Goal: Task Accomplishment & Management: Manage account settings

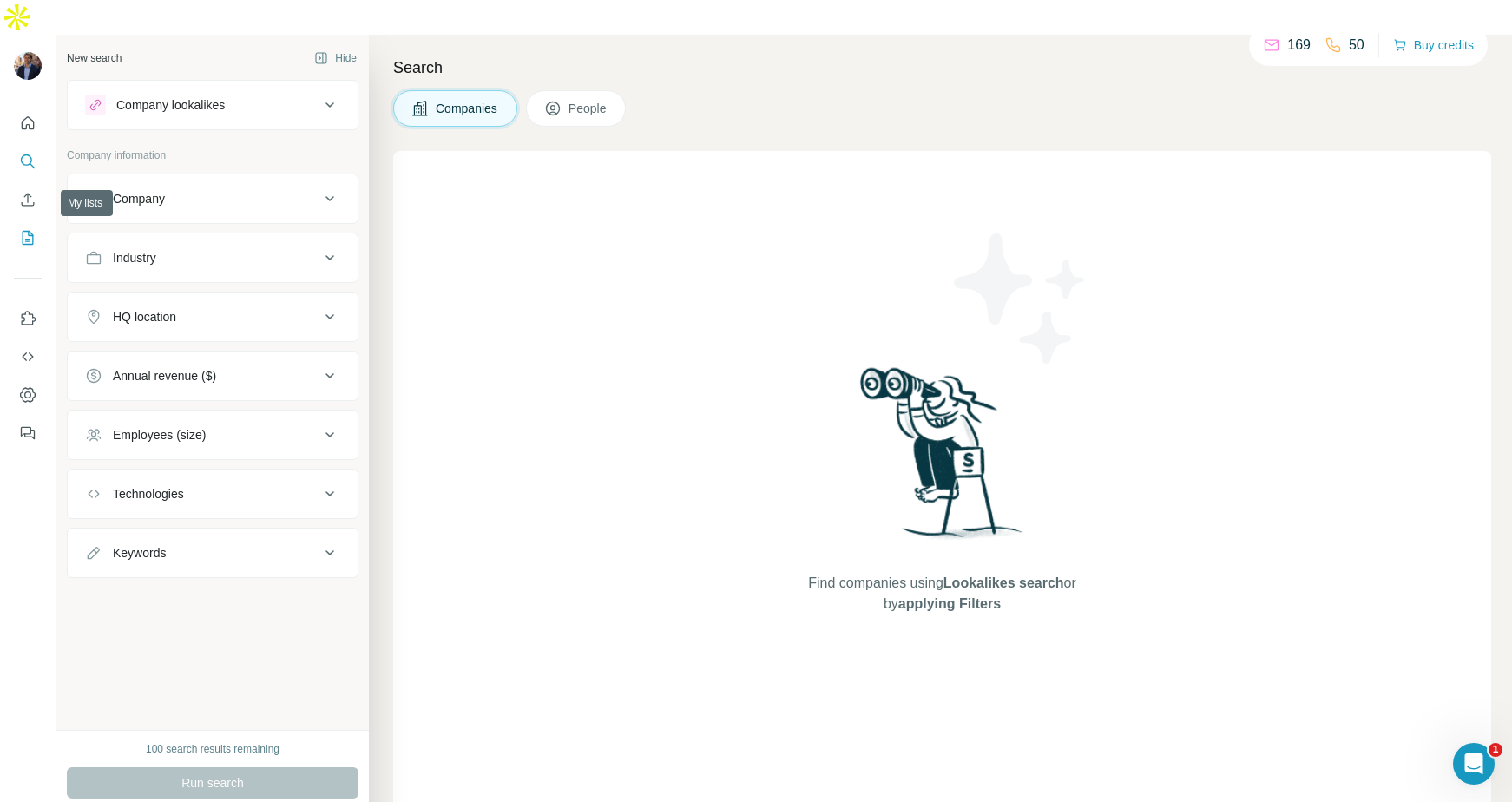
click at [29, 229] on icon "My lists" at bounding box center [28, 237] width 17 height 17
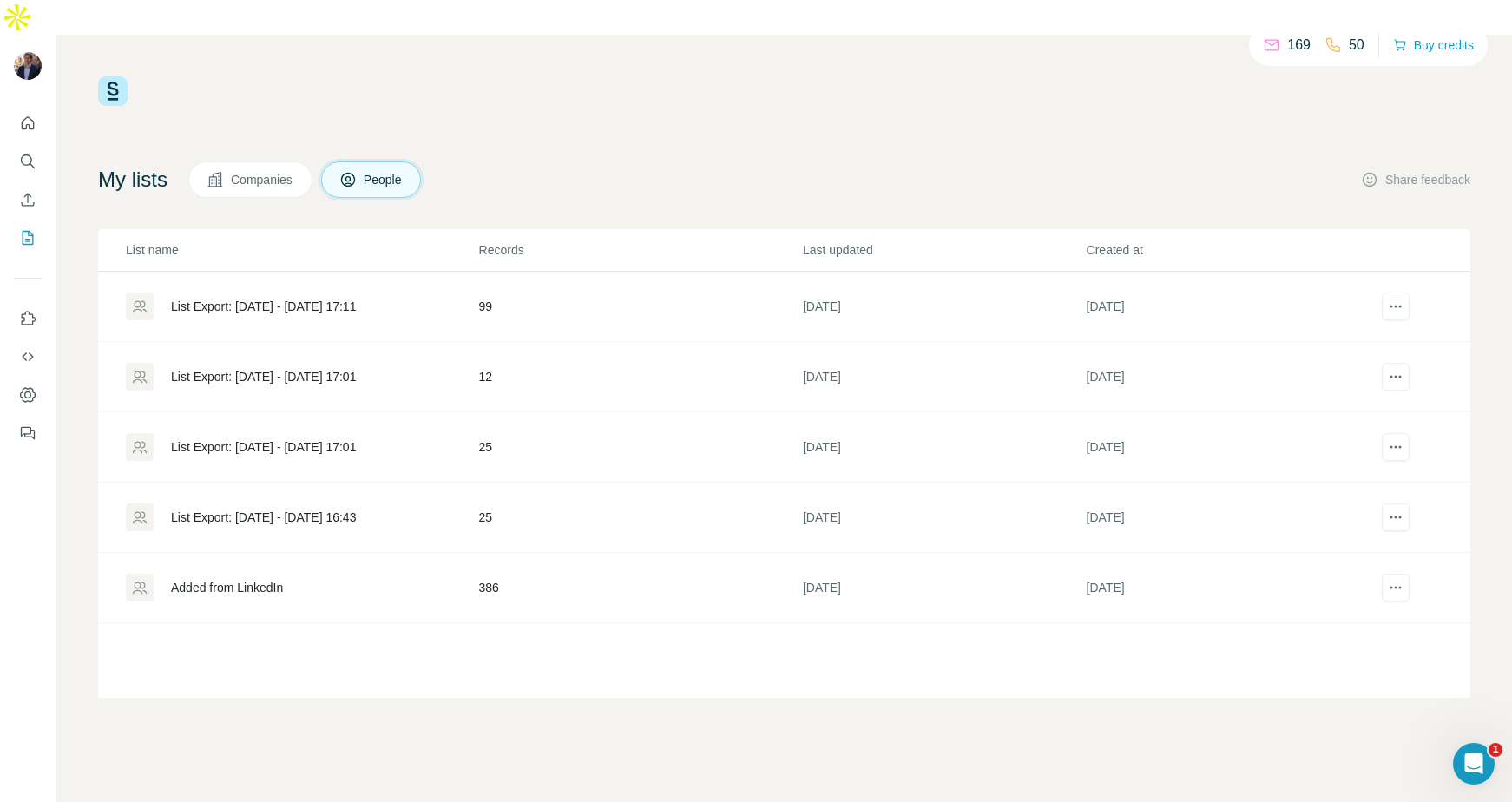
click at [205, 298] on div "List Export: [DATE] - [DATE] 17:11" at bounding box center [263, 306] width 185 height 17
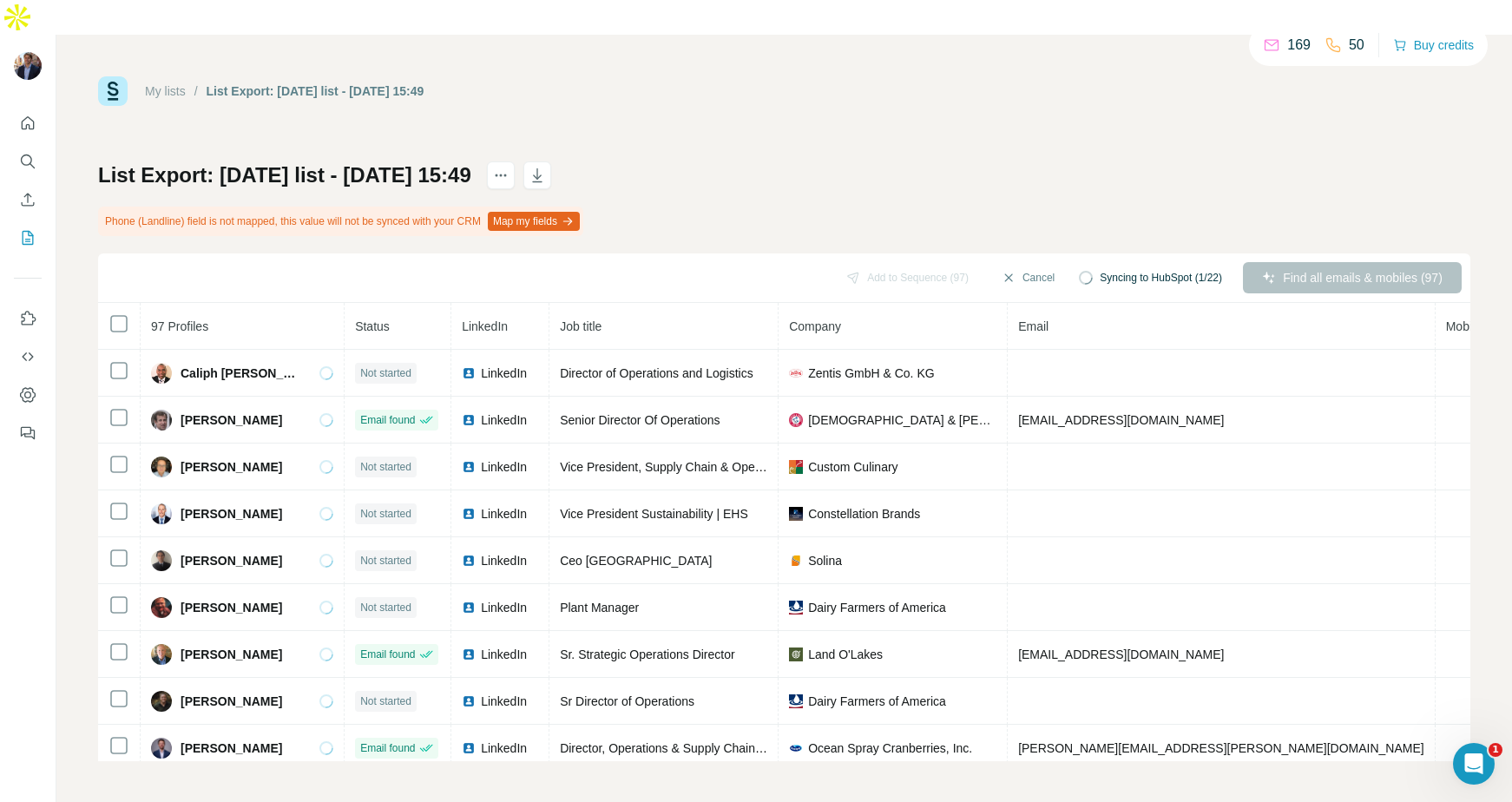
drag, startPoint x: 210, startPoint y: 186, endPoint x: 413, endPoint y: 185, distance: 203.0
click at [413, 207] on div "Phone (Landline) field is not mapped, this value will not be synced with your C…" at bounding box center [340, 222] width 485 height 29
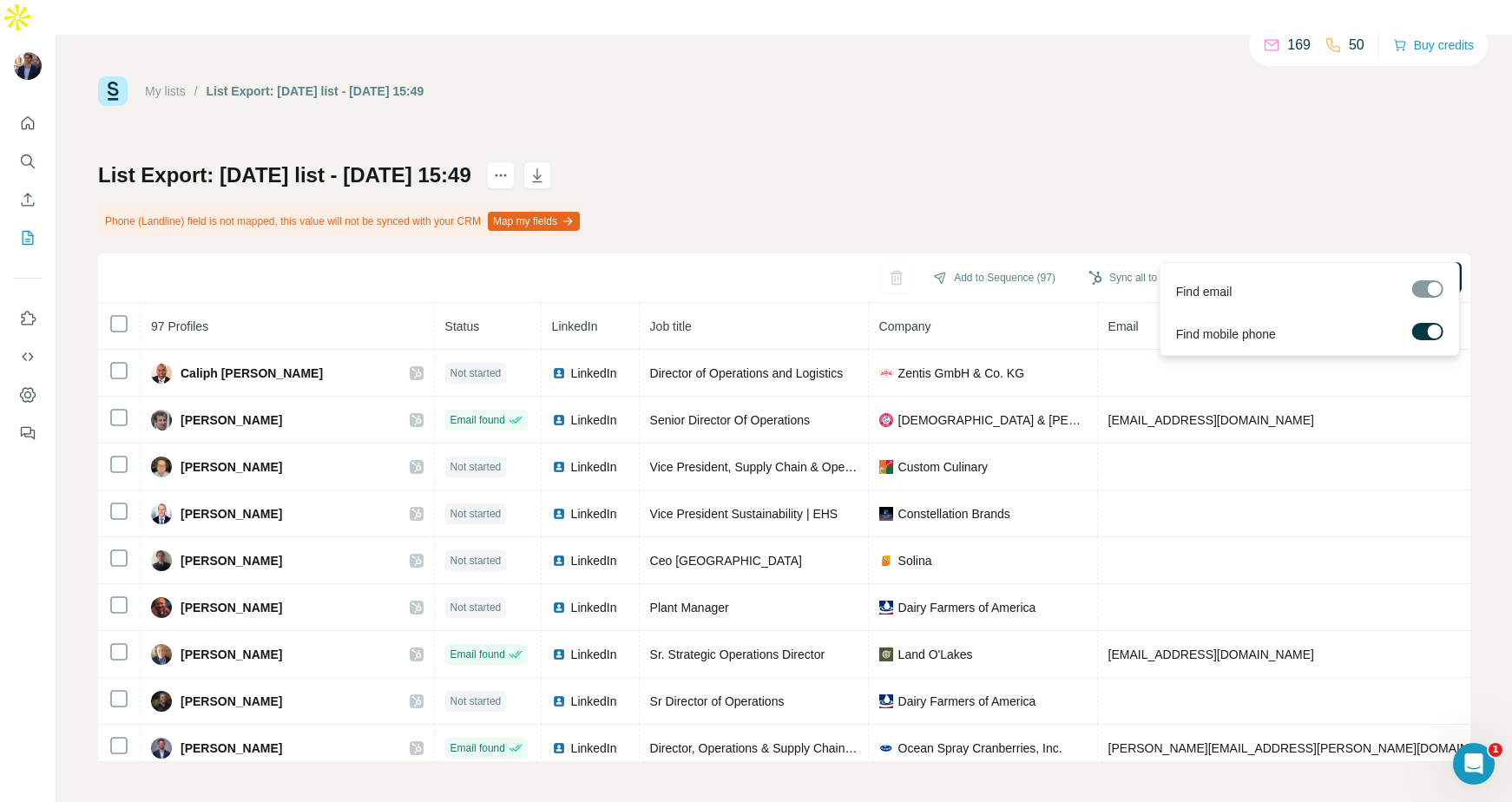
click at [1391, 269] on span "Find all emails & mobiles (97)" at bounding box center [1363, 277] width 160 height 17
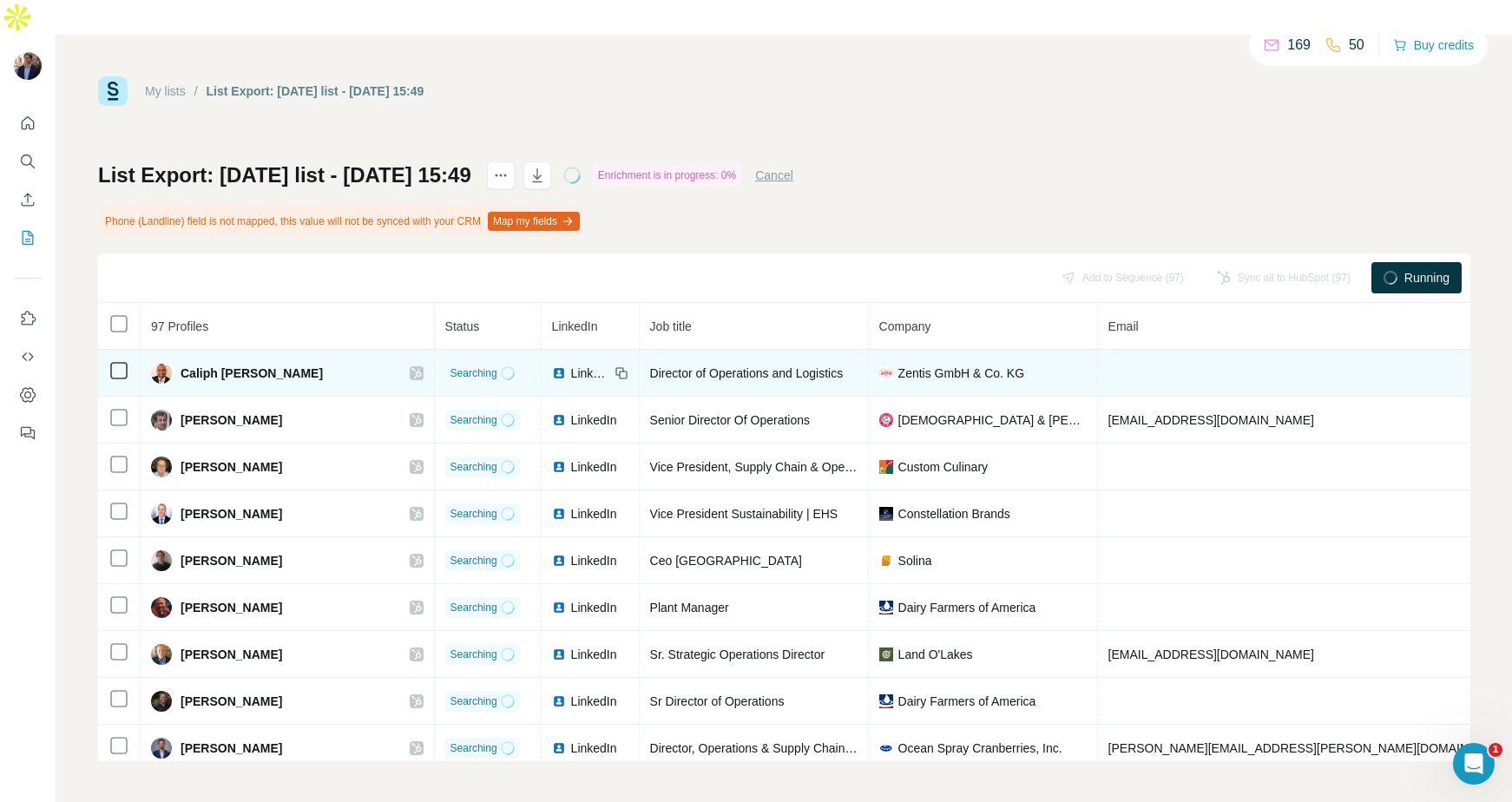
scroll to position [0, 156]
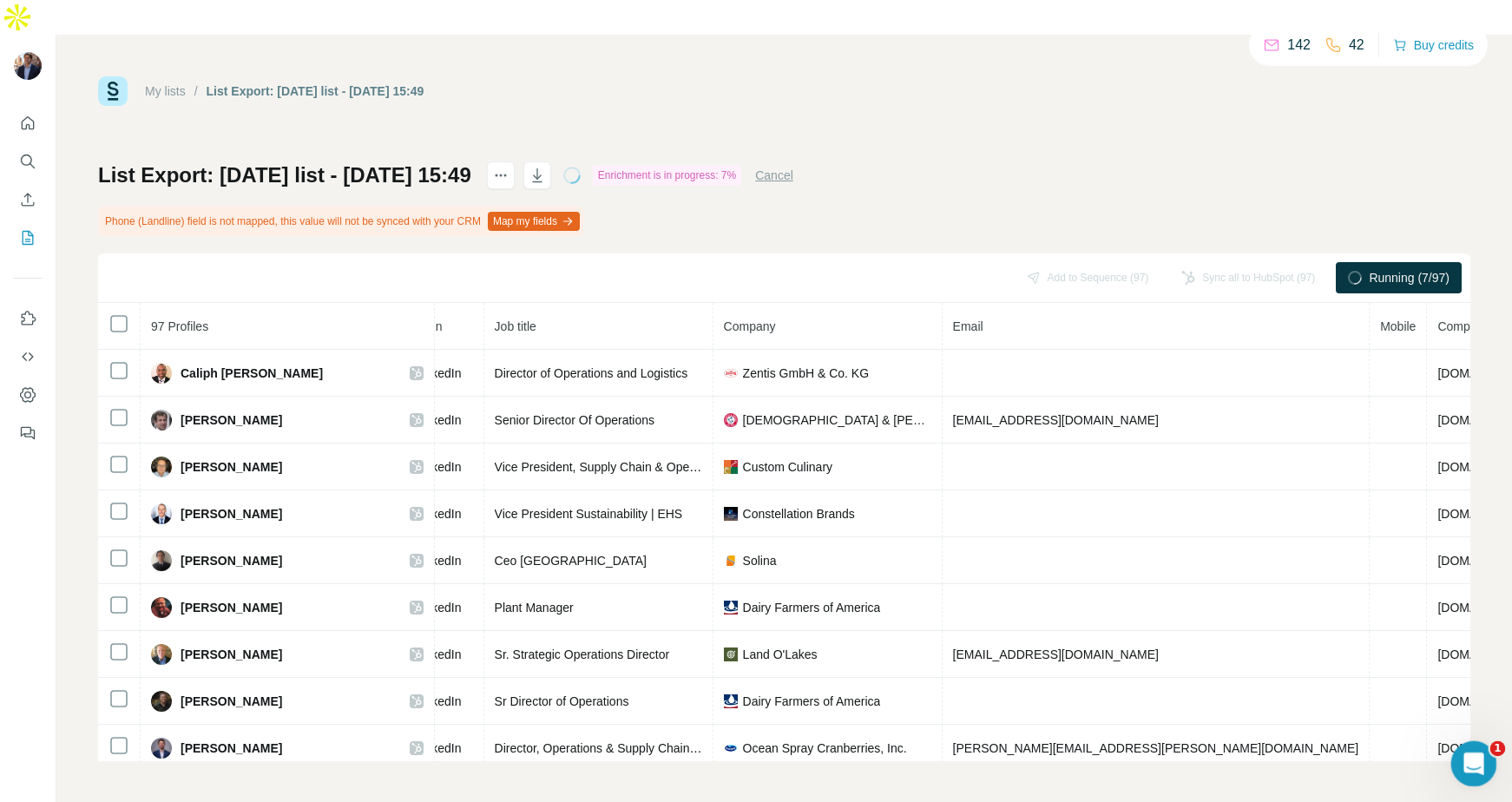
click at [1466, 748] on icon "Open Intercom Messenger" at bounding box center [1472, 761] width 29 height 29
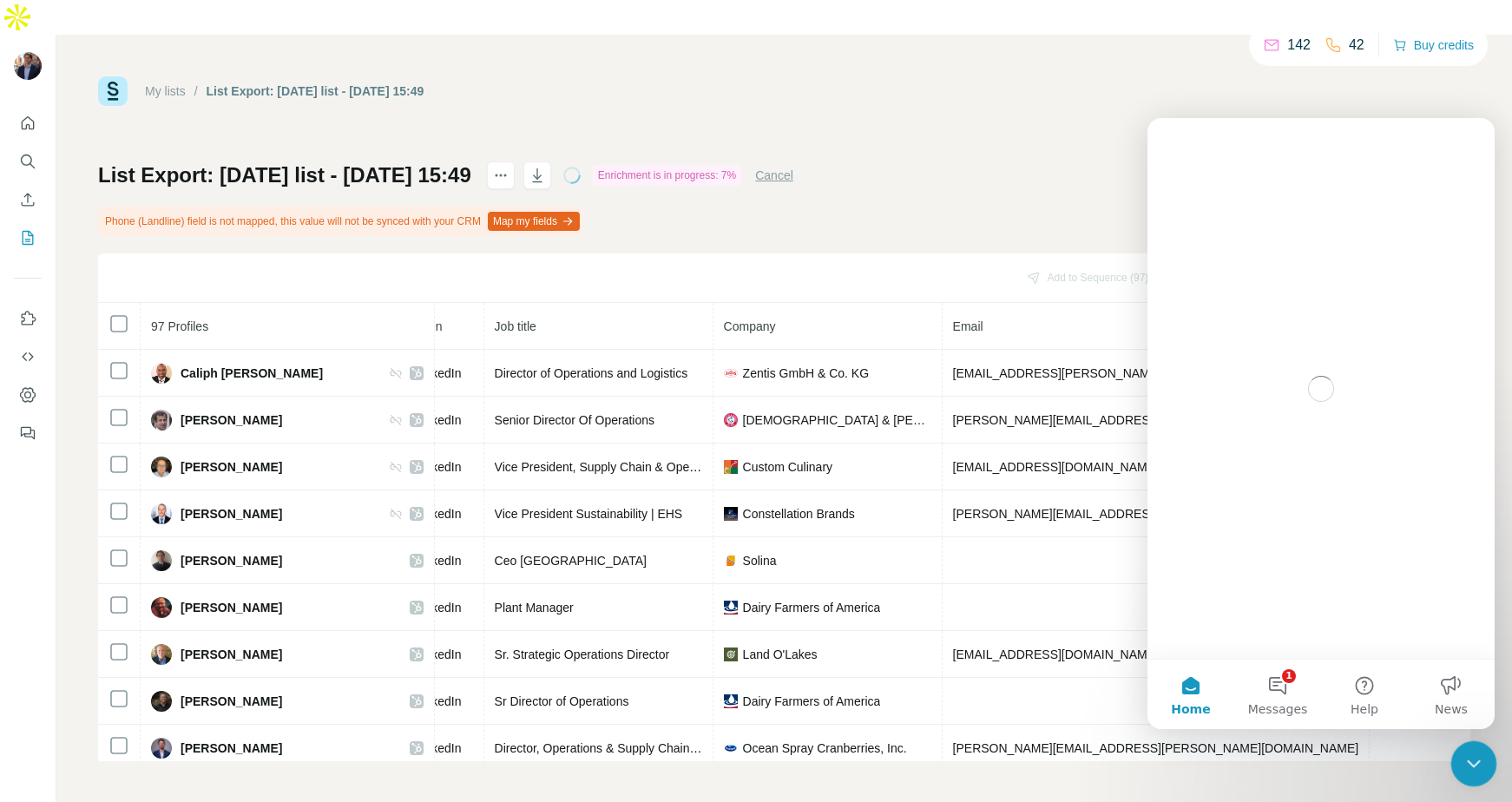
scroll to position [0, 0]
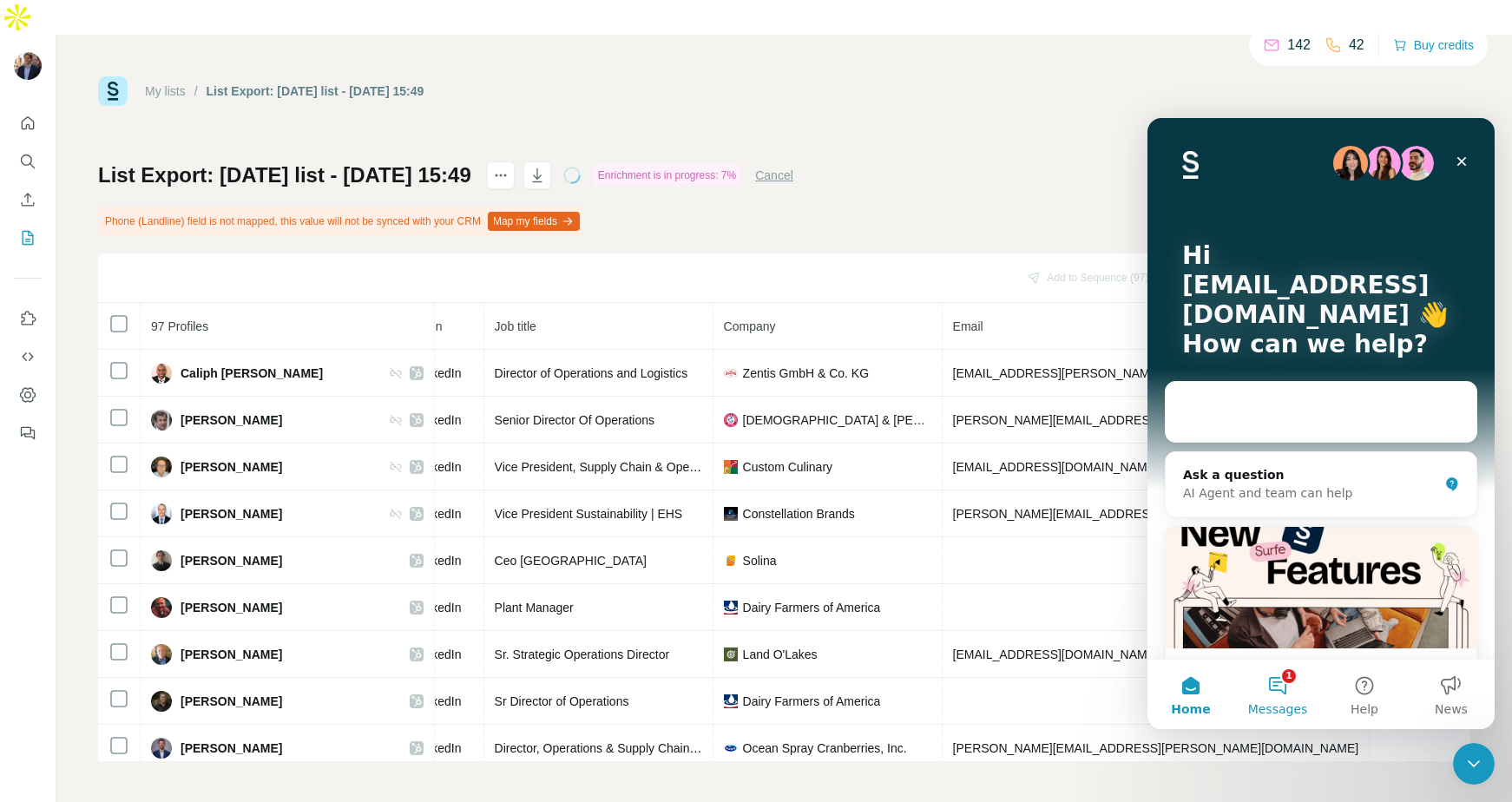
click at [1259, 682] on button "1 Messages" at bounding box center [1277, 693] width 87 height 69
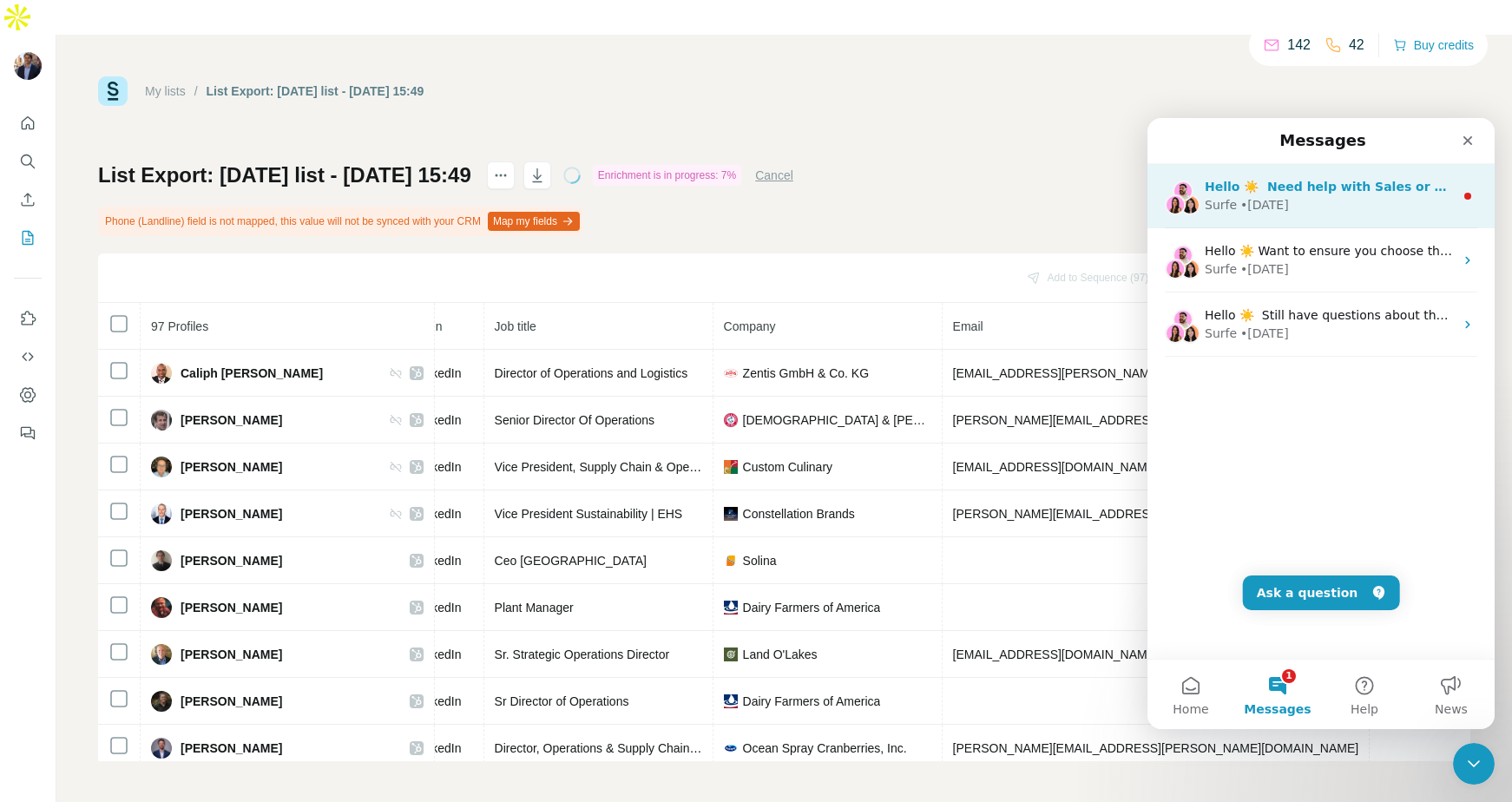
click at [1279, 213] on div "• 1w ago" at bounding box center [1264, 205] width 49 height 18
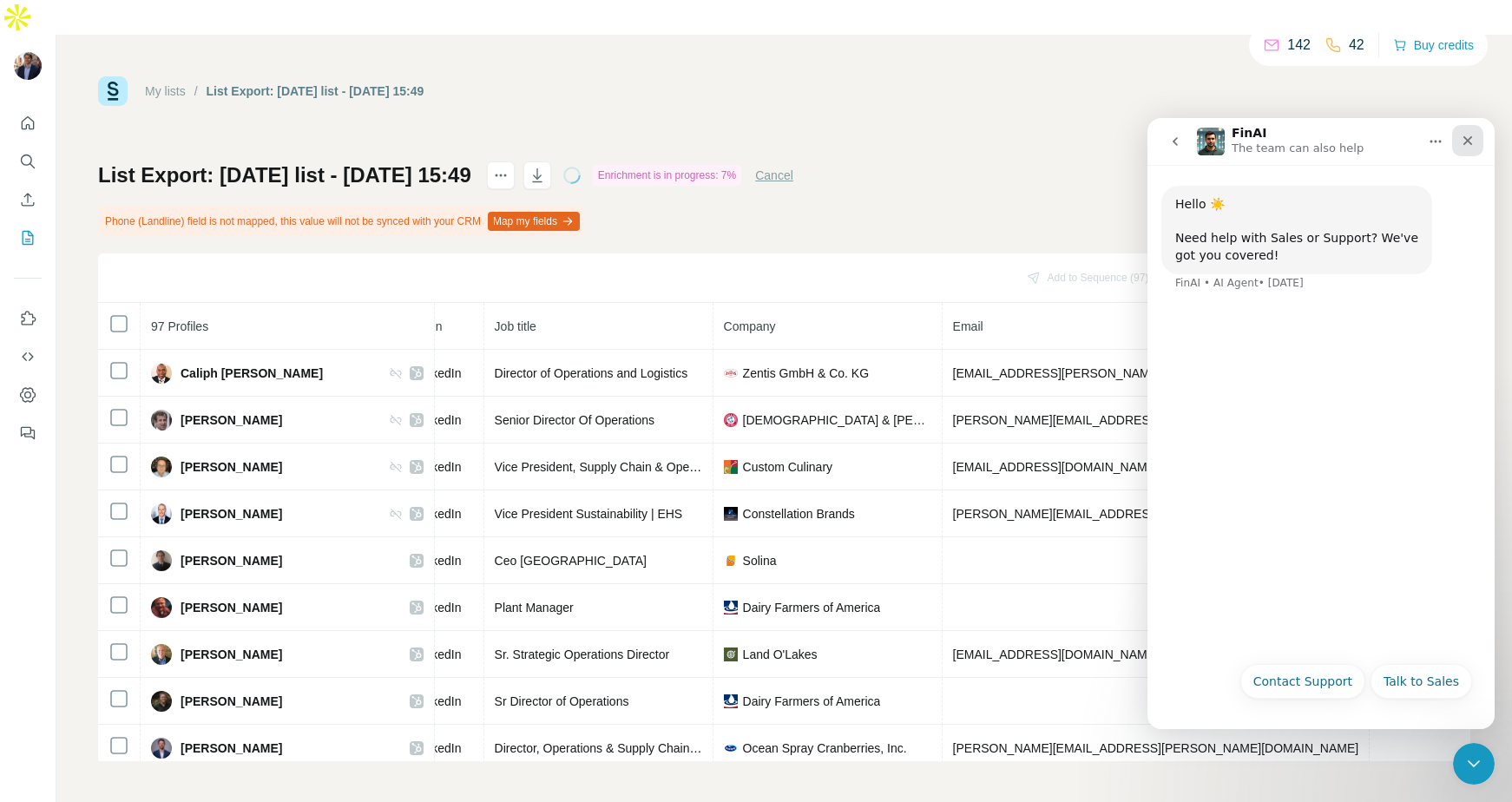
click at [1465, 132] on div "Close" at bounding box center [1468, 141] width 31 height 31
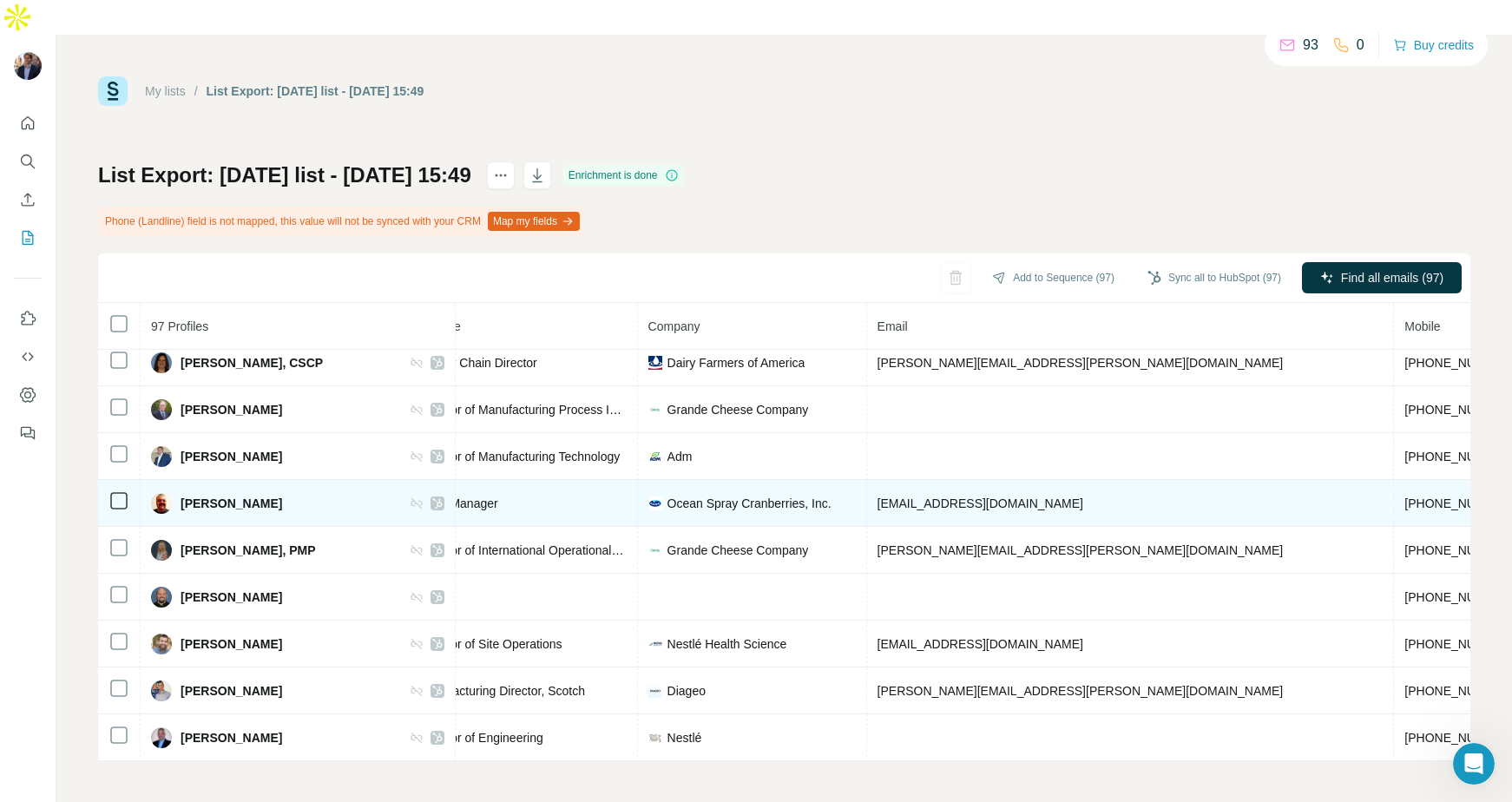
scroll to position [1941, 252]
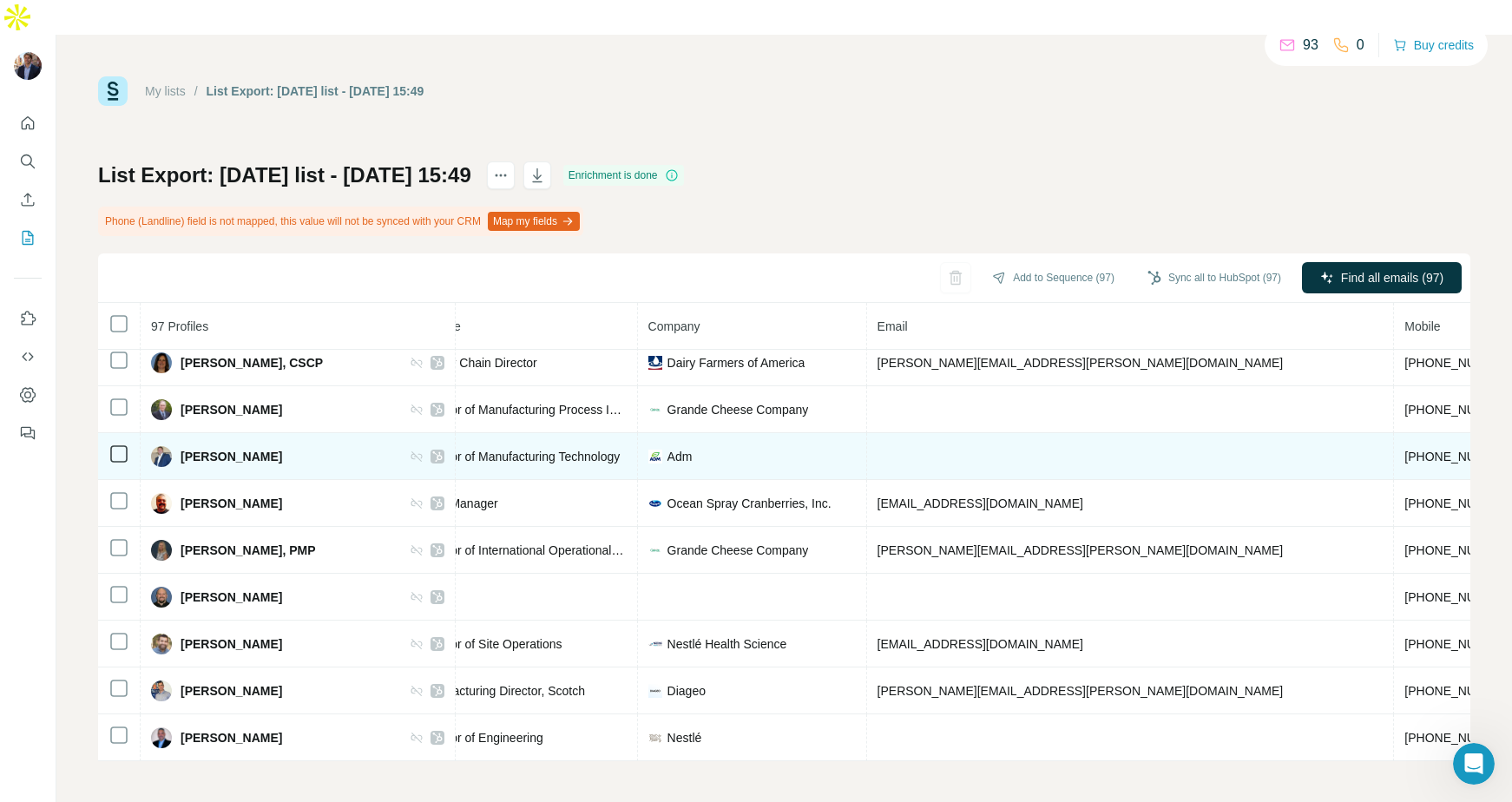
click at [959, 433] on td at bounding box center [1131, 456] width 528 height 47
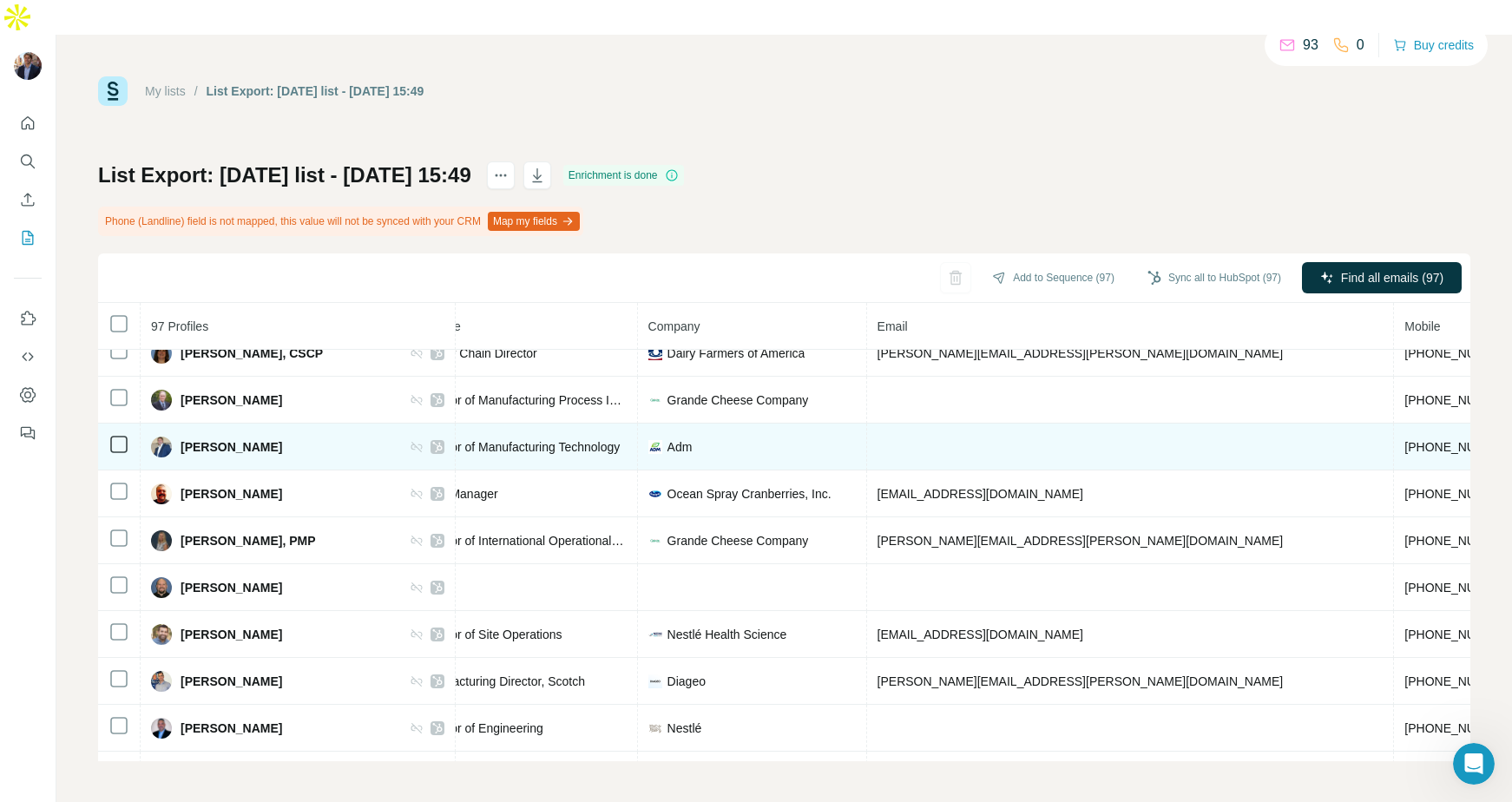
click at [959, 423] on td at bounding box center [1131, 446] width 528 height 47
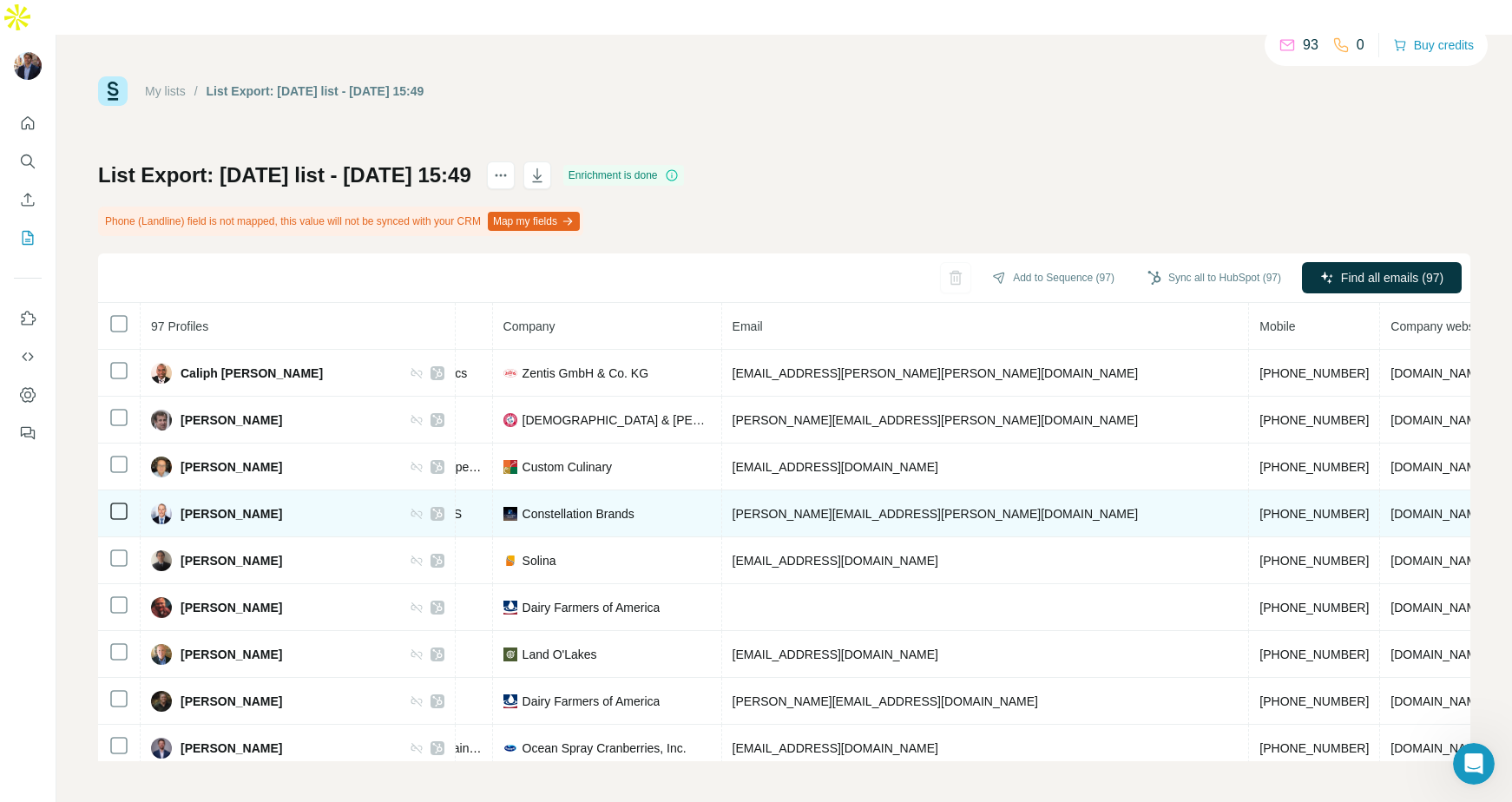
scroll to position [0, 421]
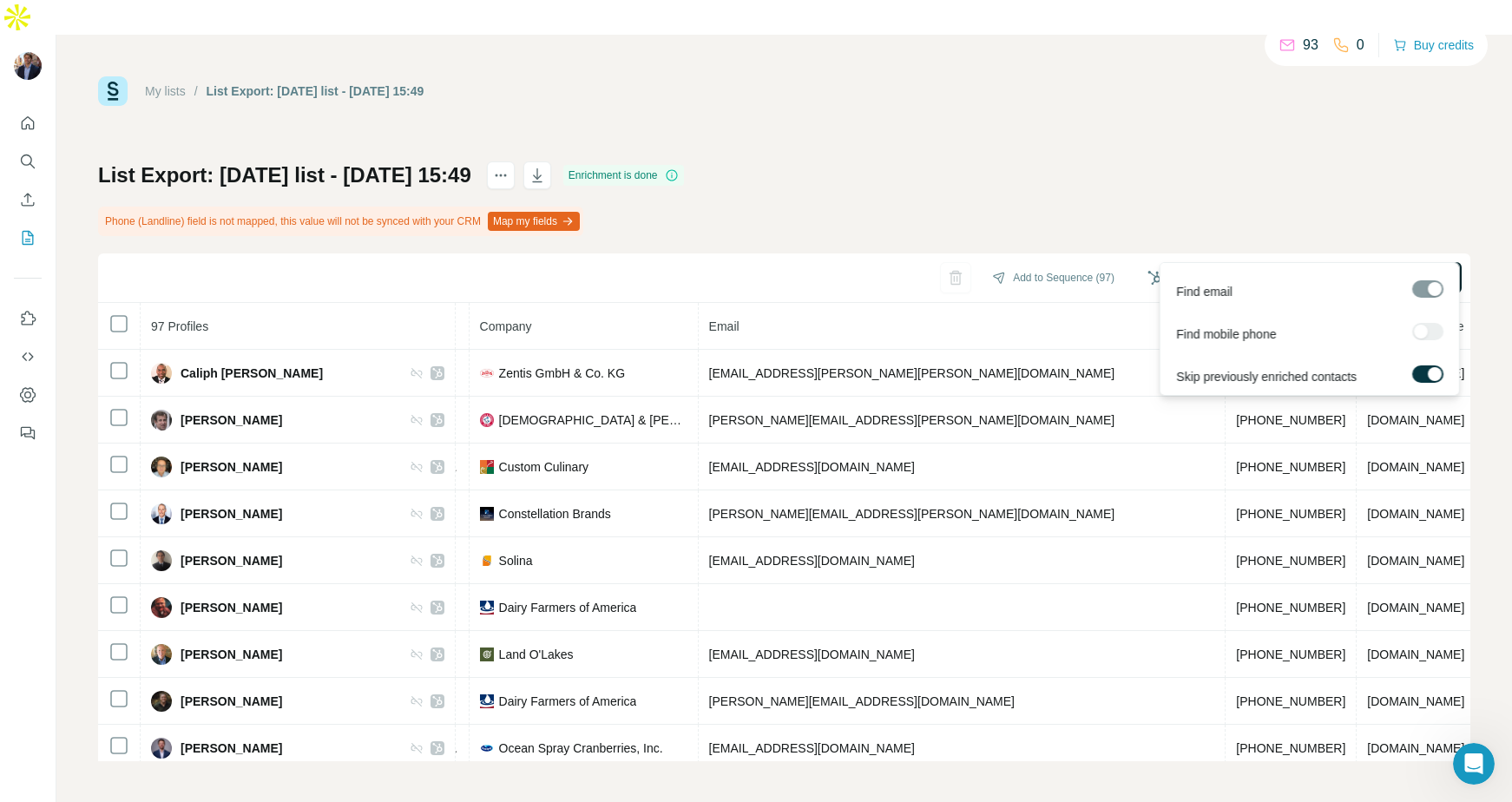
click at [1372, 269] on span "Find all emails (97)" at bounding box center [1391, 277] width 102 height 17
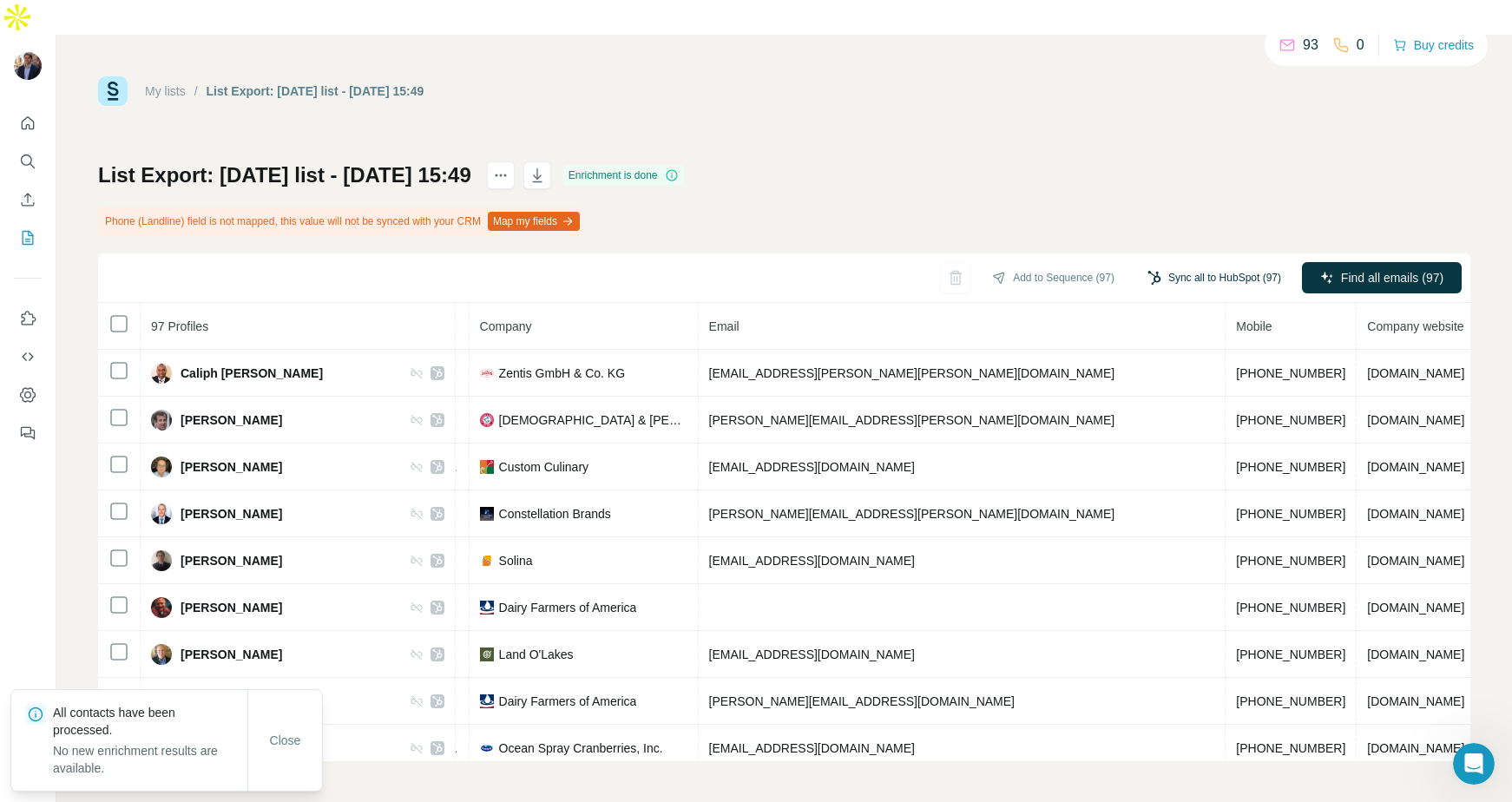
click at [1180, 265] on button "Sync all to HubSpot (97)" at bounding box center [1215, 278] width 158 height 26
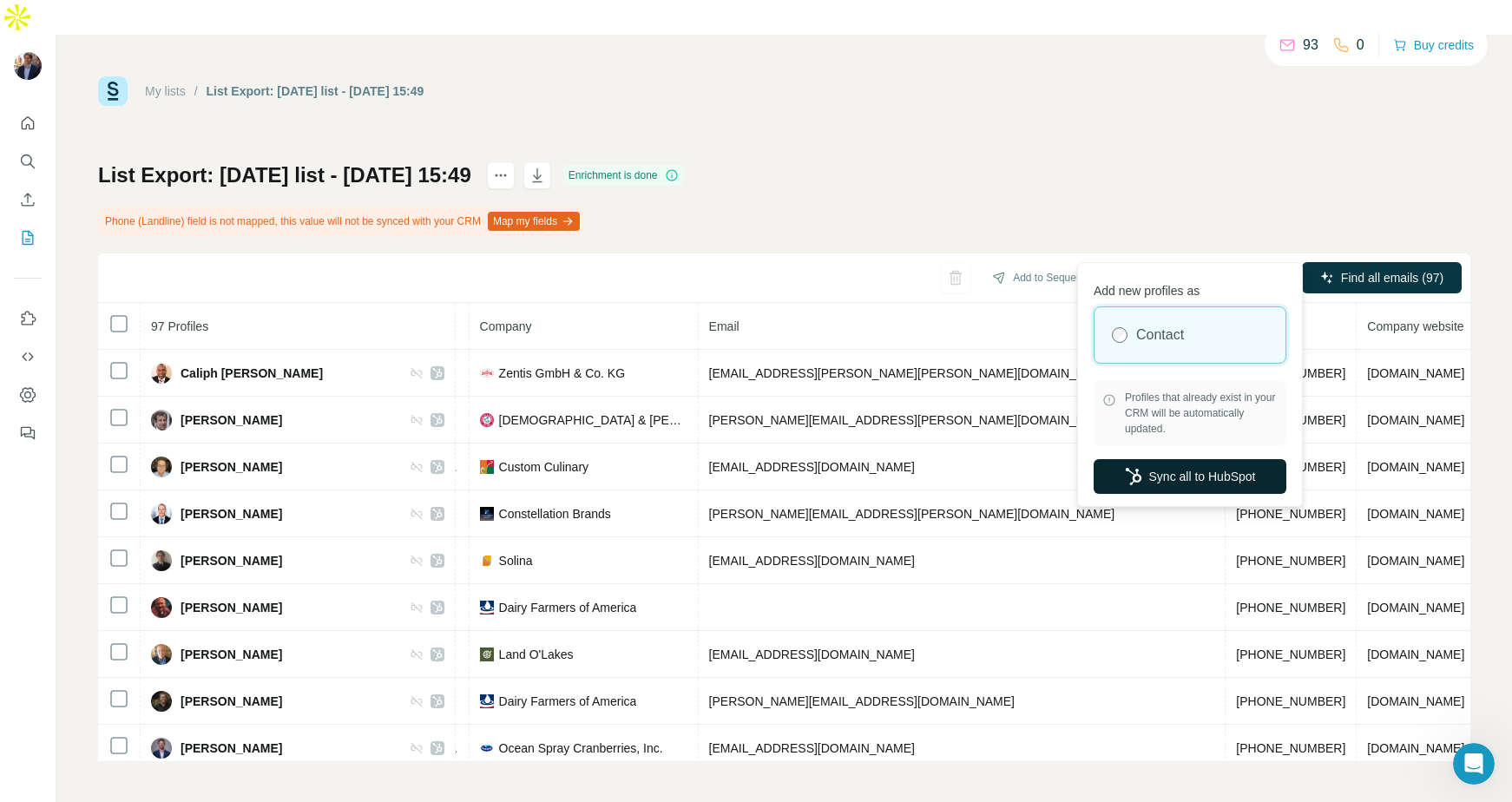
click at [1141, 476] on button "Sync all to HubSpot" at bounding box center [1190, 476] width 192 height 35
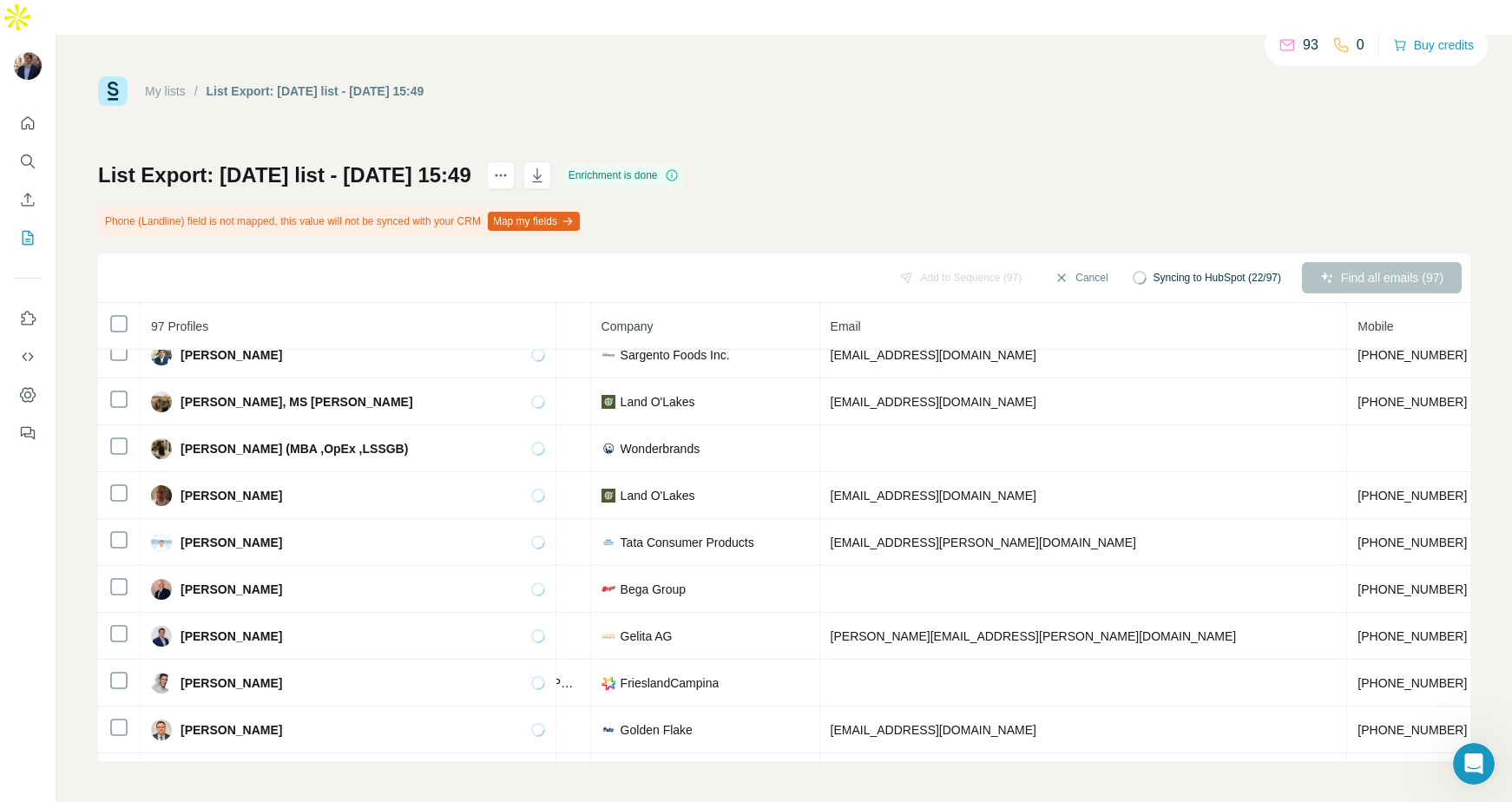
scroll to position [0, 399]
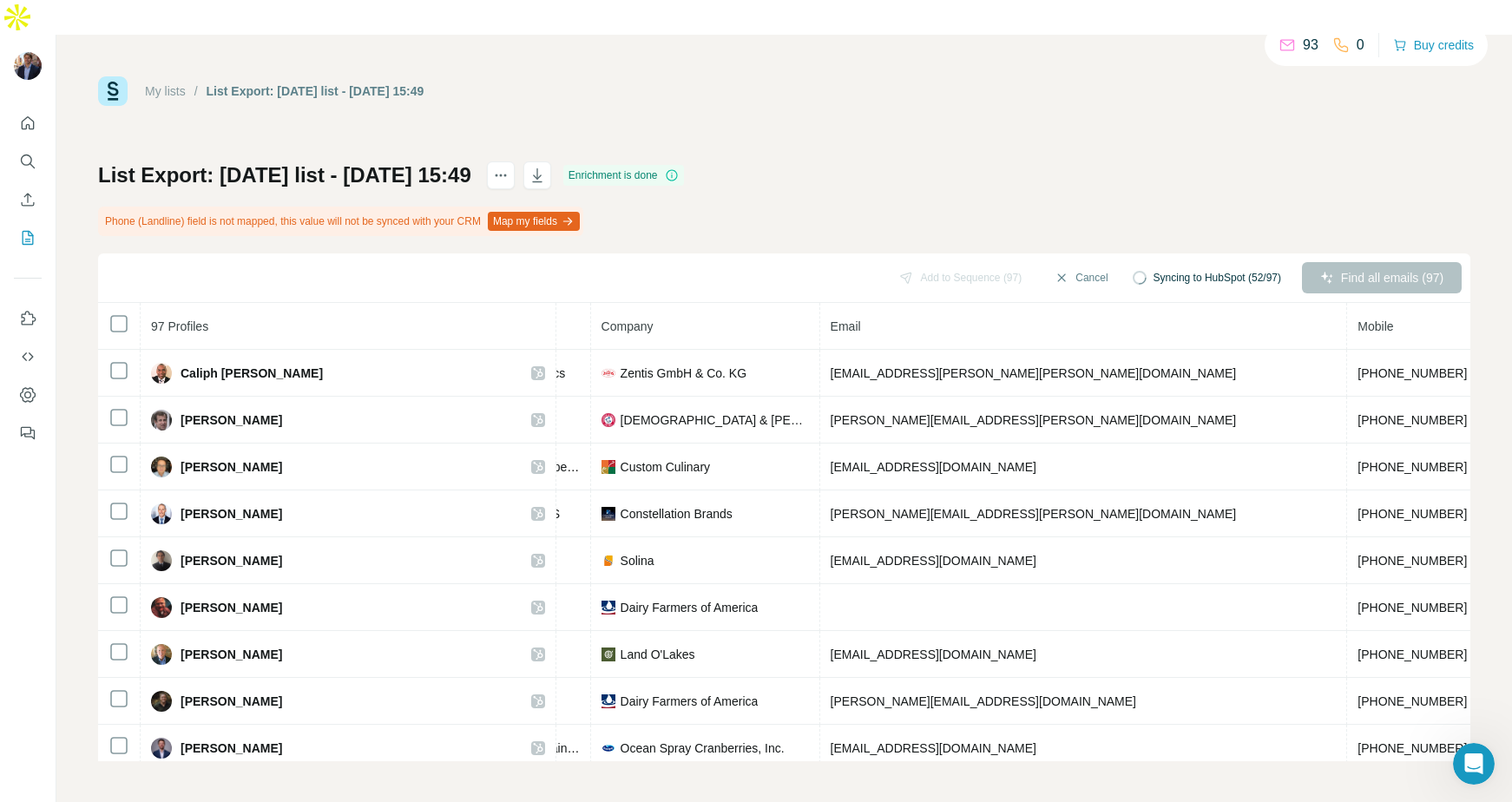
click at [913, 161] on div "List Export: oct 10 list - 10/10/2025 15:49 Enrichment is done Phone (Landline)…" at bounding box center [784, 461] width 1372 height 600
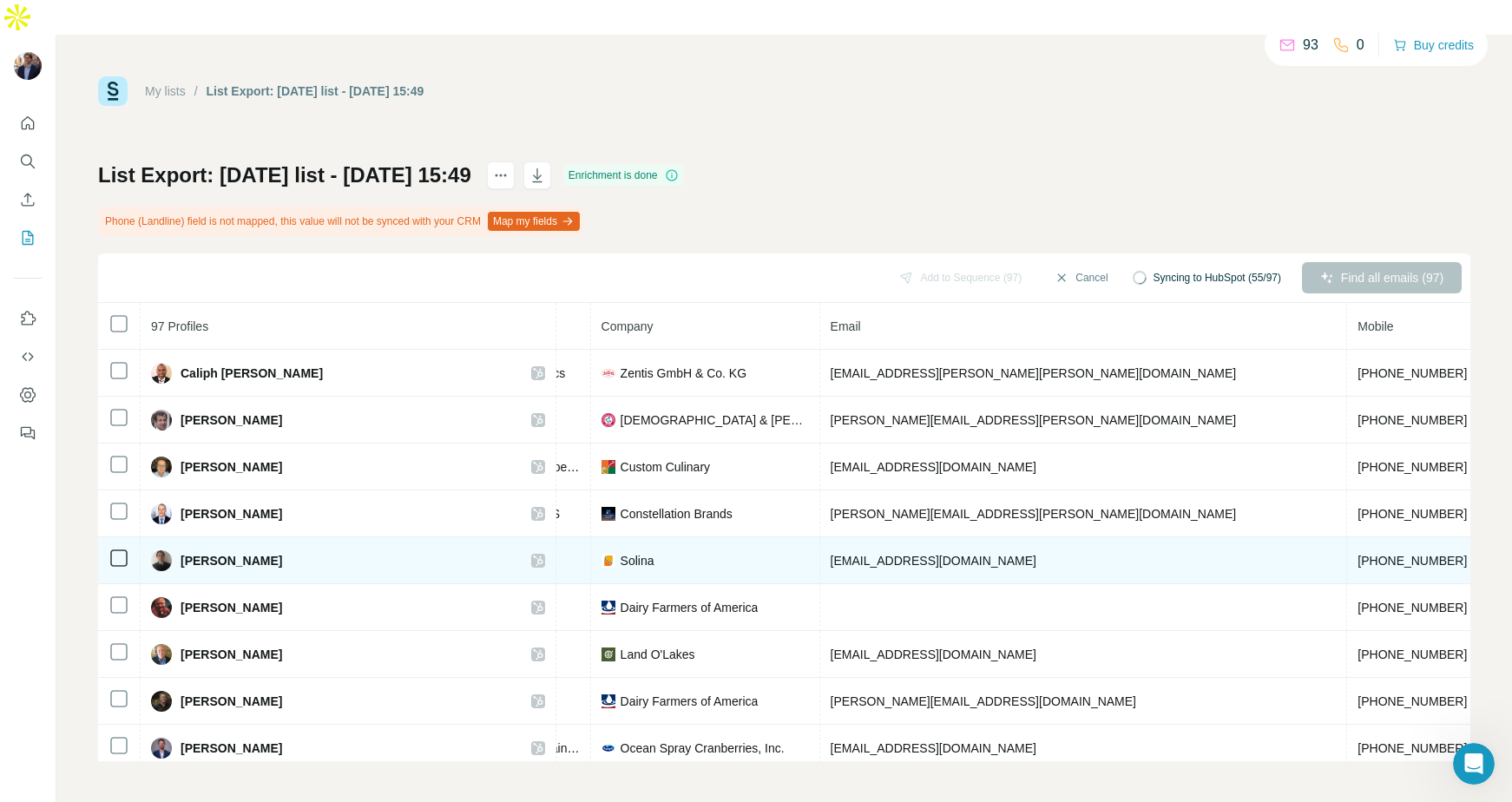
scroll to position [4, 399]
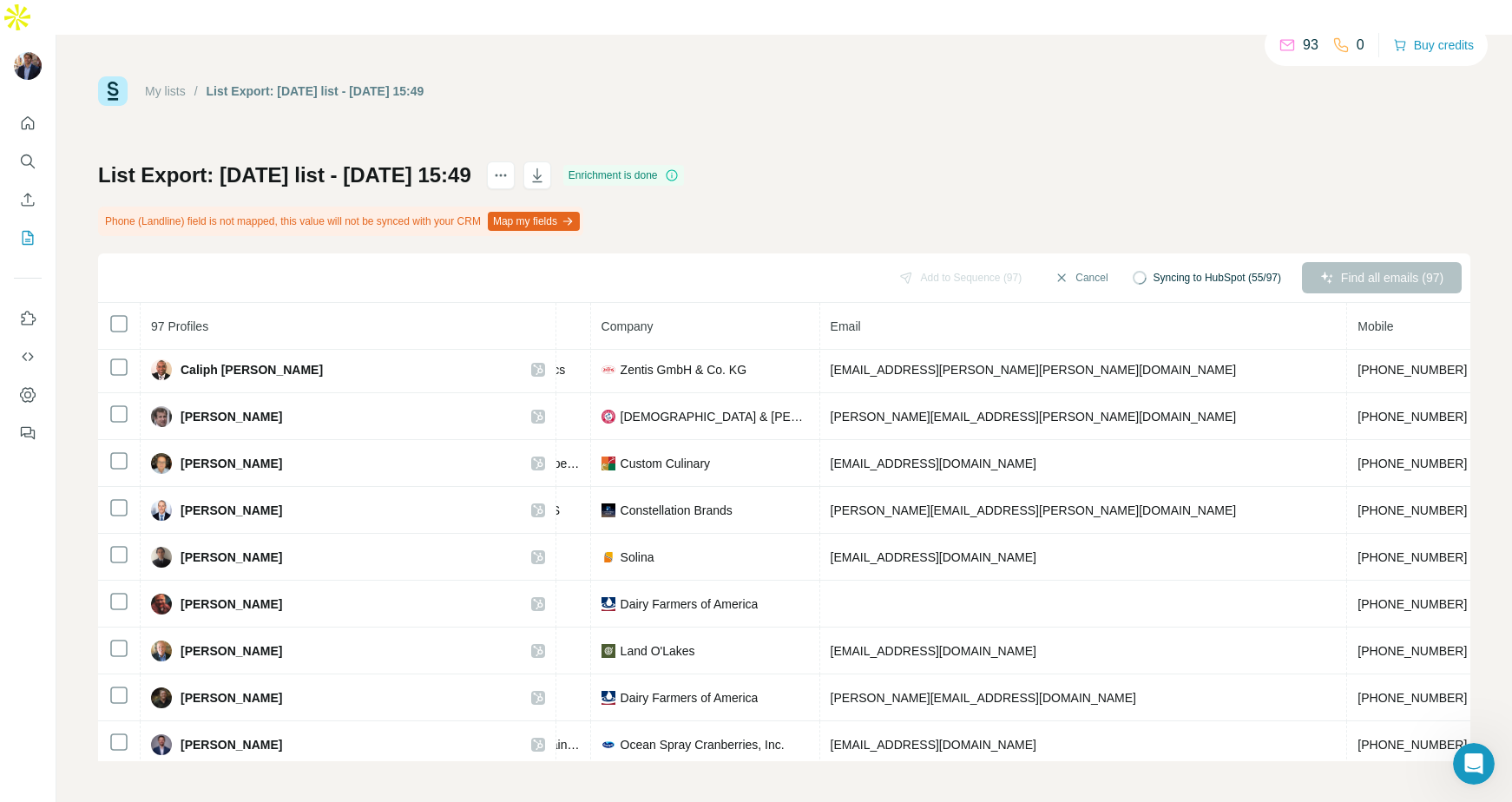
click at [1303, 49] on p "93" at bounding box center [1310, 45] width 16 height 21
click at [1281, 50] on icon at bounding box center [1287, 45] width 14 height 11
drag, startPoint x: 353, startPoint y: 58, endPoint x: 488, endPoint y: 55, distance: 135.0
click at [488, 76] on div "My lists / List Export: oct 10 list - 10/10/2025 15:49 93 0 Buy credits" at bounding box center [784, 91] width 1372 height 29
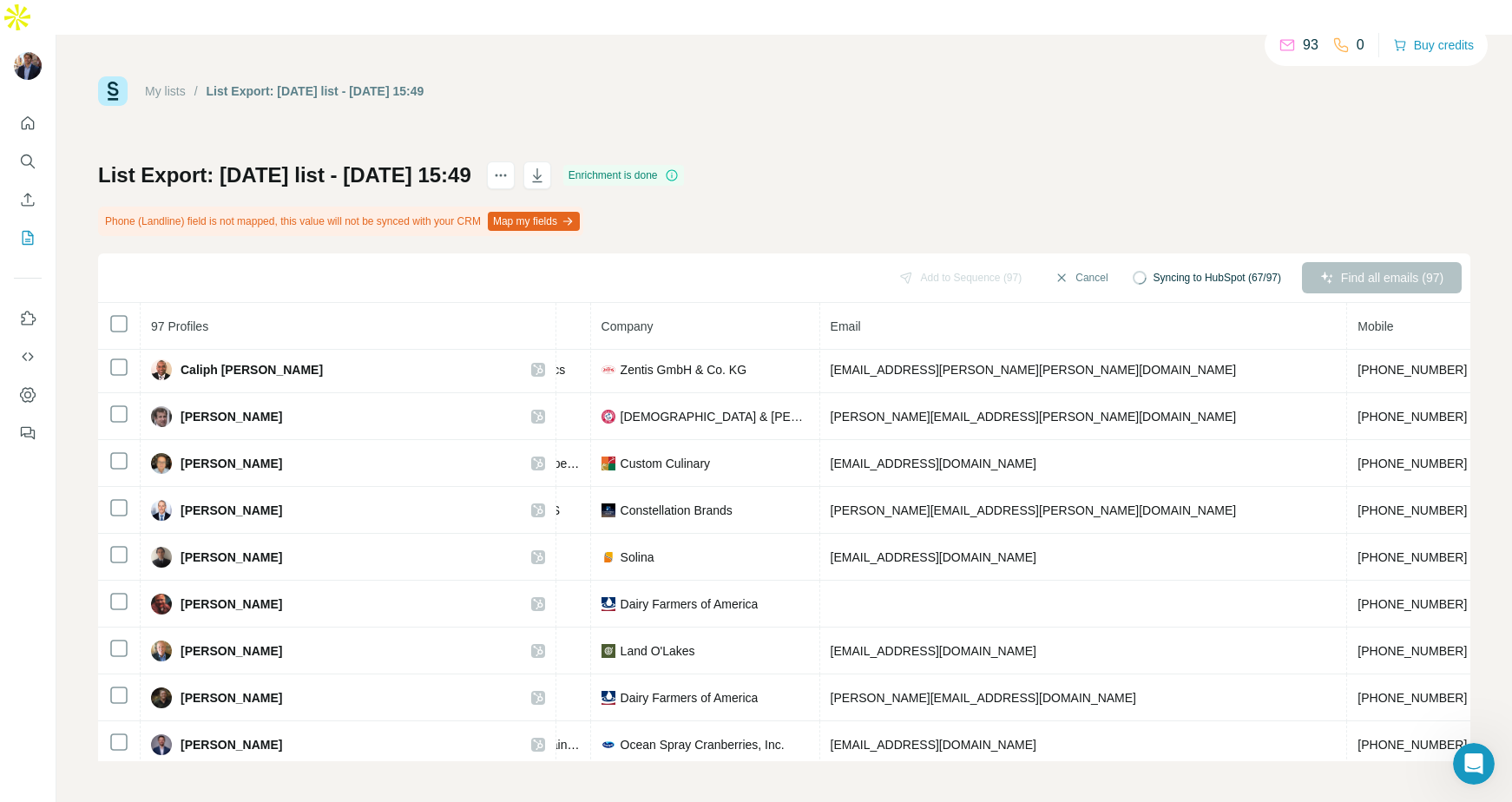
click at [461, 76] on div "My lists / List Export: oct 10 list - 10/10/2025 15:49 93 0 Buy credits" at bounding box center [784, 91] width 1372 height 29
drag, startPoint x: 351, startPoint y: 56, endPoint x: 484, endPoint y: 53, distance: 133.0
click at [484, 76] on div "My lists / List Export: oct 10 list - 10/10/2025 15:49 93 0 Buy credits" at bounding box center [784, 91] width 1372 height 29
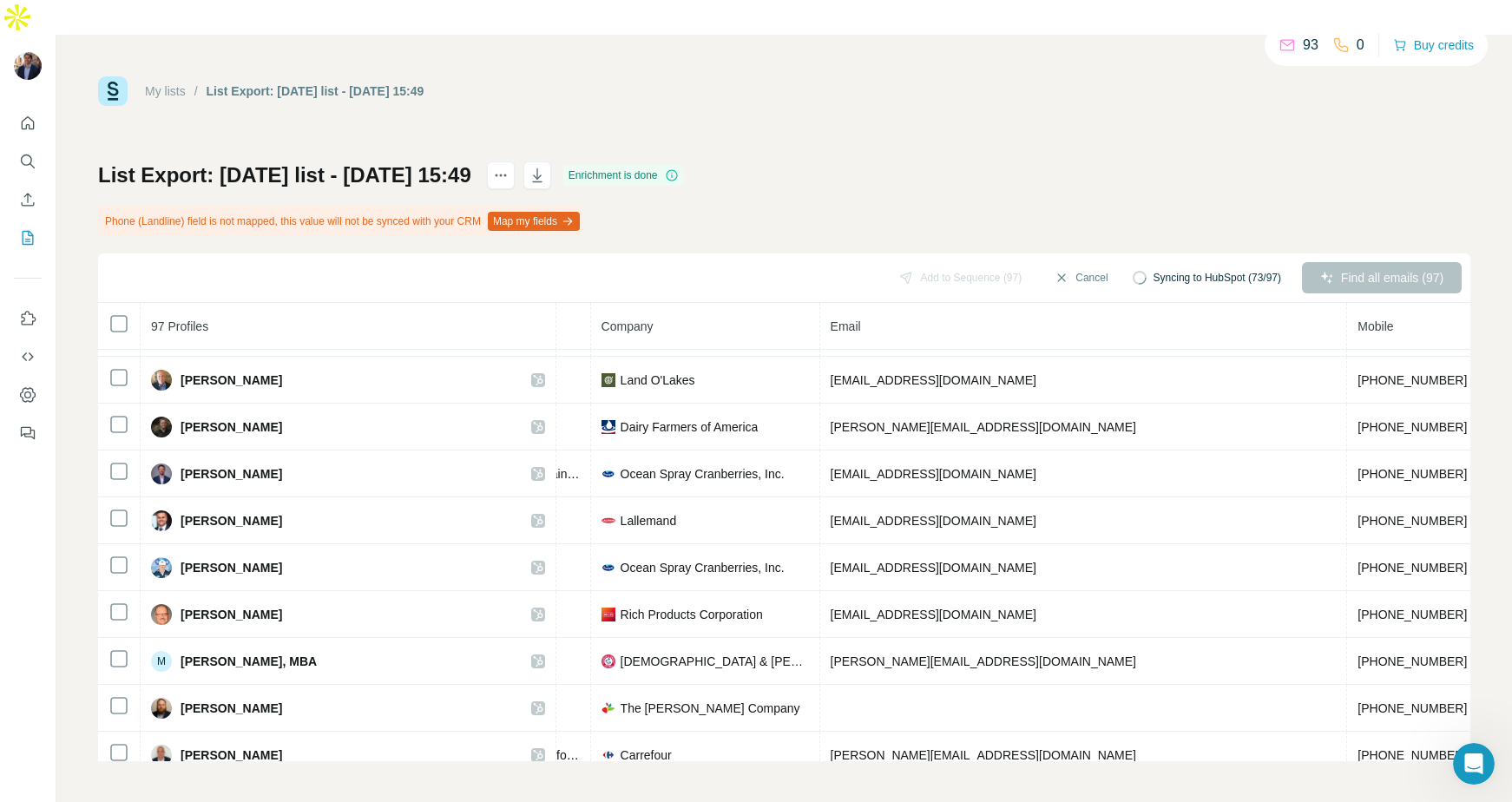
scroll to position [0, 399]
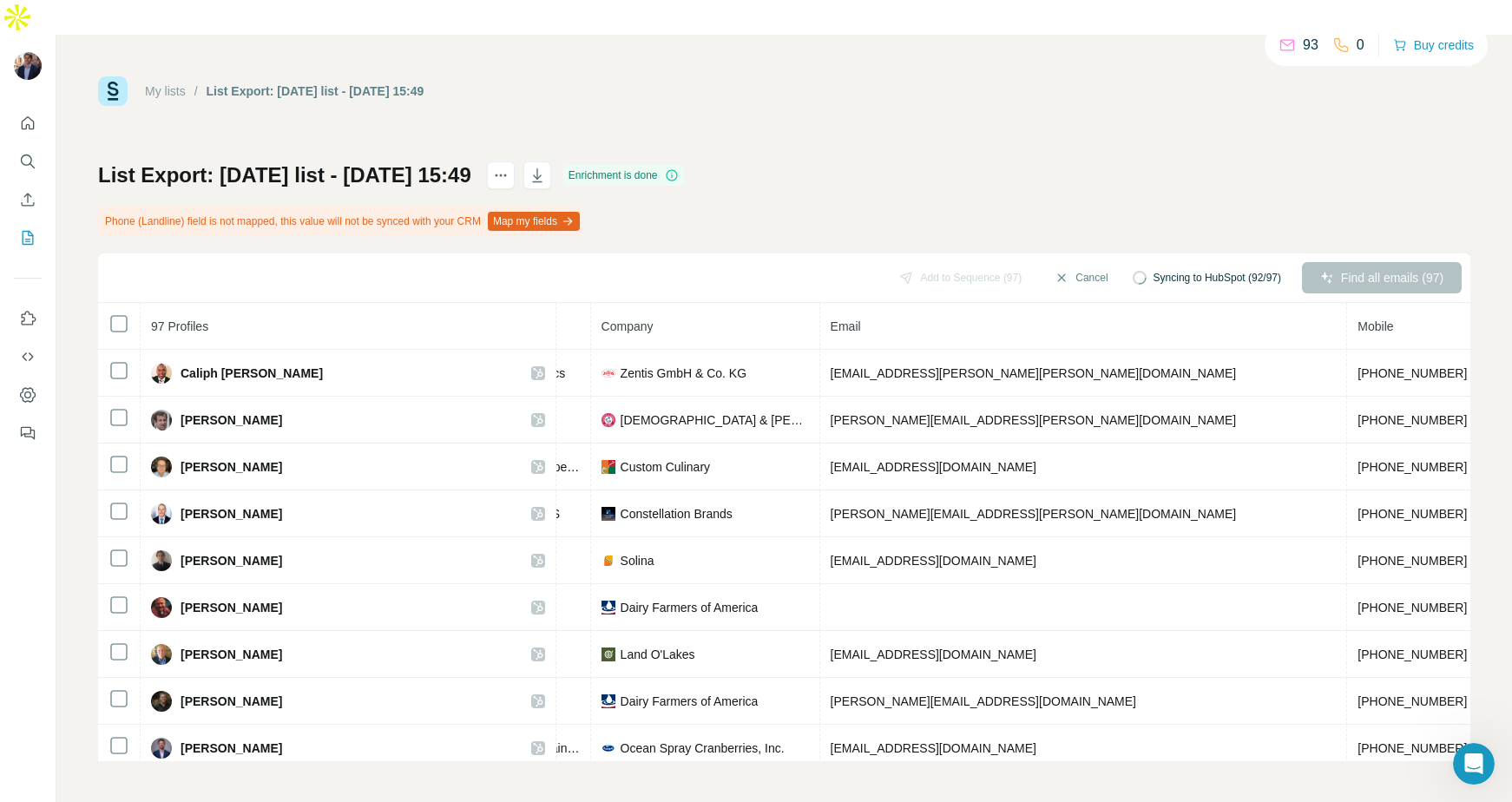
click at [184, 161] on h1 "List Export: oct 10 list - 10/10/2025 15:49" at bounding box center [285, 175] width 374 height 28
click at [222, 161] on h1 "List Export: oct 10 list - 10/10/2025 15:49" at bounding box center [285, 175] width 374 height 28
click at [248, 161] on h1 "List Export: oct 10 list - 10/10/2025 15:49" at bounding box center [285, 175] width 374 height 28
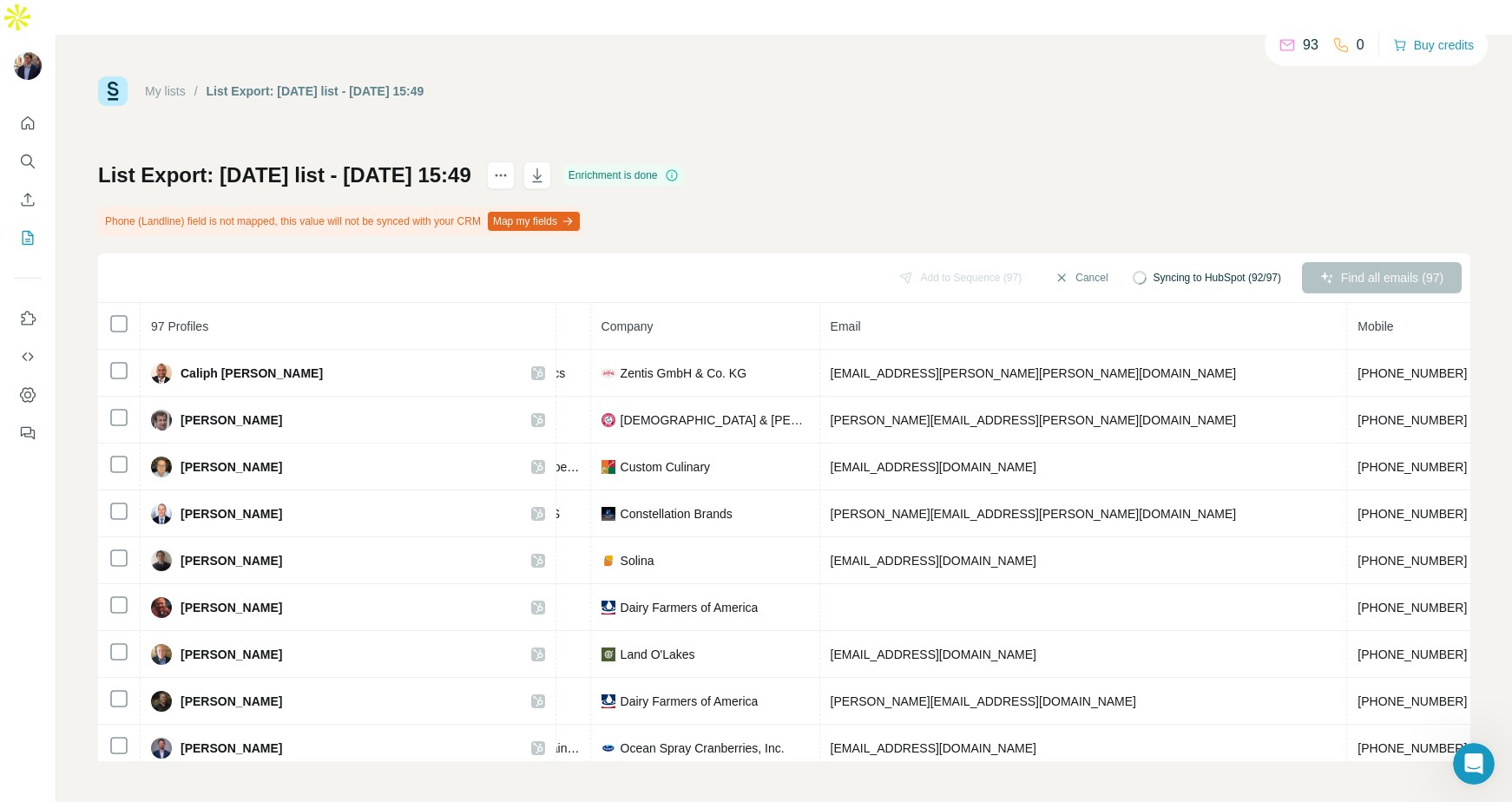
click at [266, 161] on h1 "List Export: oct 10 list - 10/10/2025 15:49" at bounding box center [285, 175] width 374 height 28
click at [314, 161] on h1 "List Export: oct 10 list - 10/10/2025 15:49" at bounding box center [285, 175] width 374 height 28
click at [370, 161] on h1 "List Export: oct 10 list - 10/10/2025 15:49" at bounding box center [285, 175] width 374 height 28
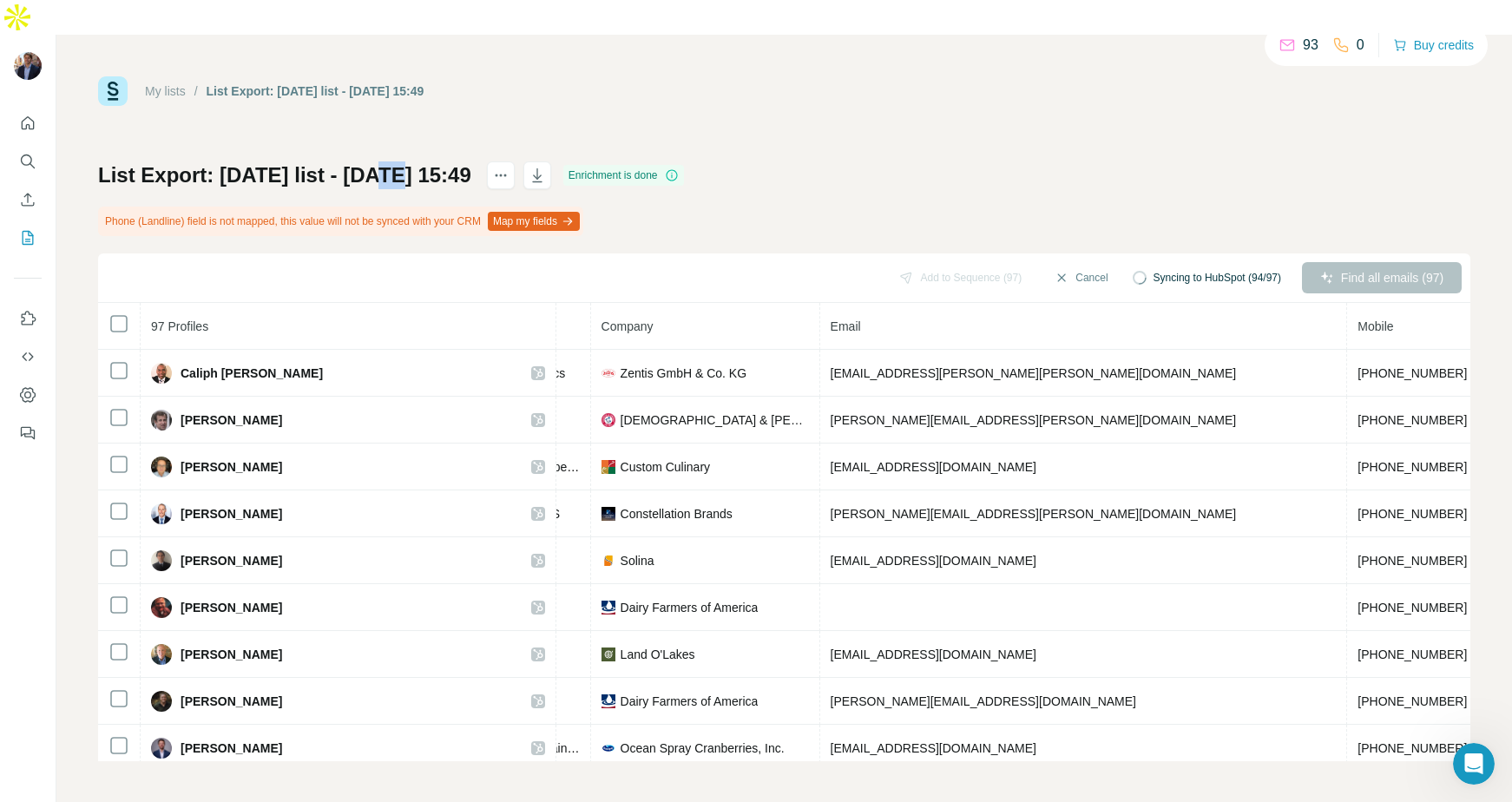
click at [370, 161] on h1 "List Export: oct 10 list - 10/10/2025 15:49" at bounding box center [285, 175] width 374 height 28
click at [346, 161] on h1 "List Export: oct 10 list - 10/10/2025 15:49" at bounding box center [285, 175] width 374 height 28
click at [409, 161] on h1 "List Export: oct 10 list - 10/10/2025 15:49" at bounding box center [285, 175] width 374 height 28
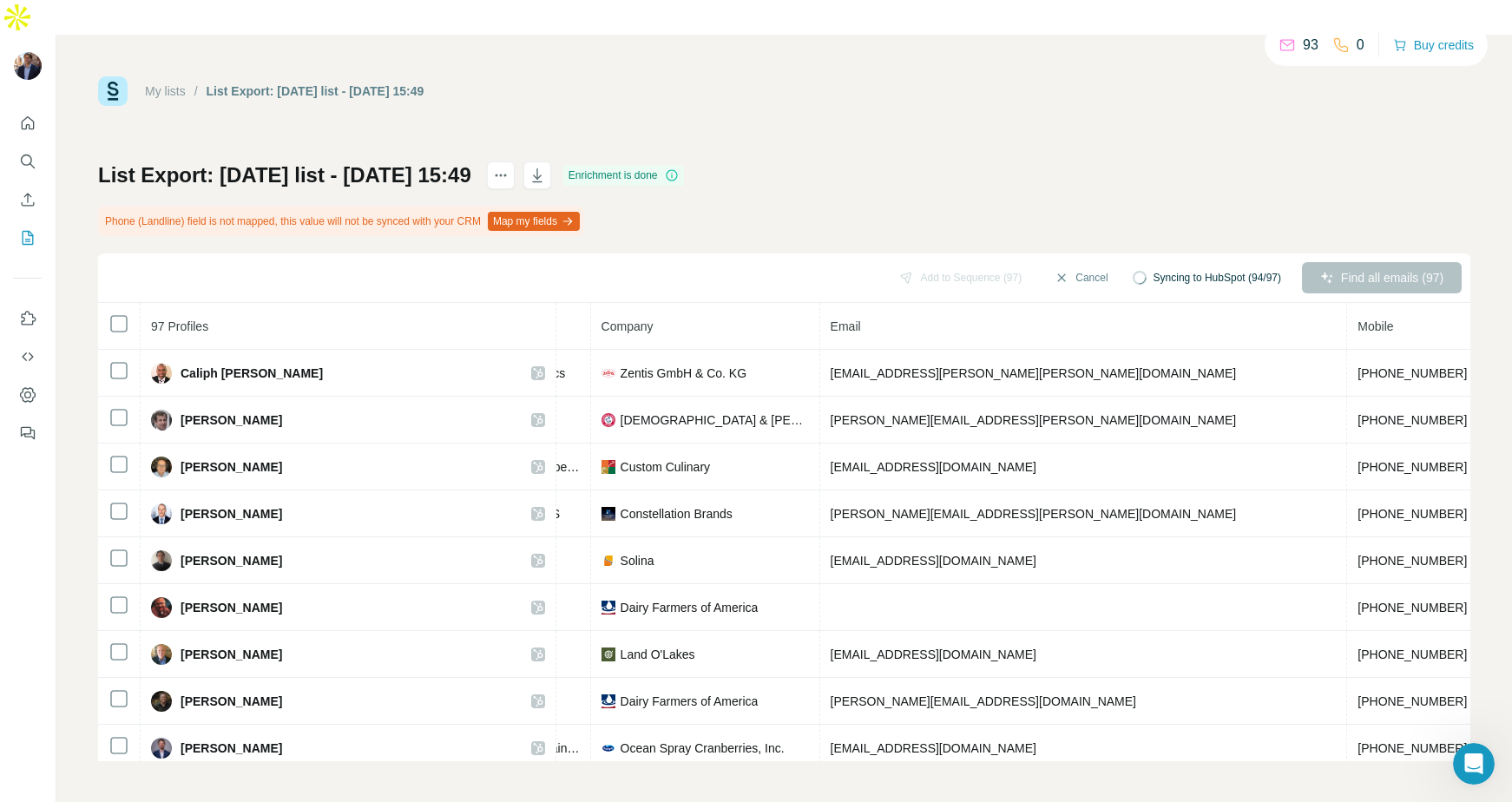
click at [410, 207] on div "Phone (Landline) field is not mapped, this value will not be synced with your C…" at bounding box center [340, 222] width 485 height 29
click at [375, 253] on div "Add to Sequence (97) Sync all to HubSpot (97) Find all emails (97)" at bounding box center [784, 278] width 1372 height 50
click at [386, 207] on div "Phone (Landline) field is not mapped, this value will not be synced with your C…" at bounding box center [340, 222] width 485 height 29
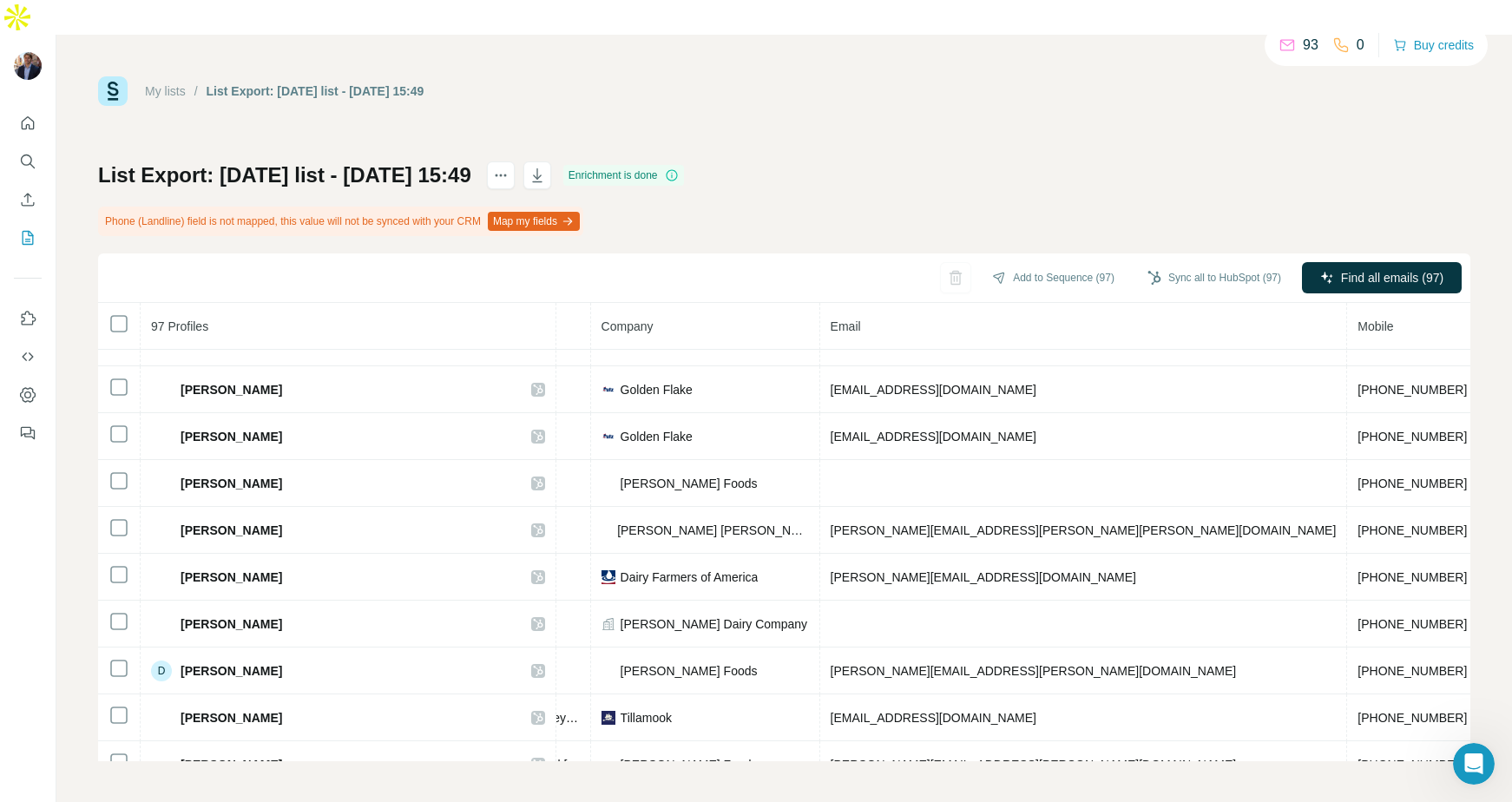
scroll to position [467, 399]
